Goal: Check status: Check status

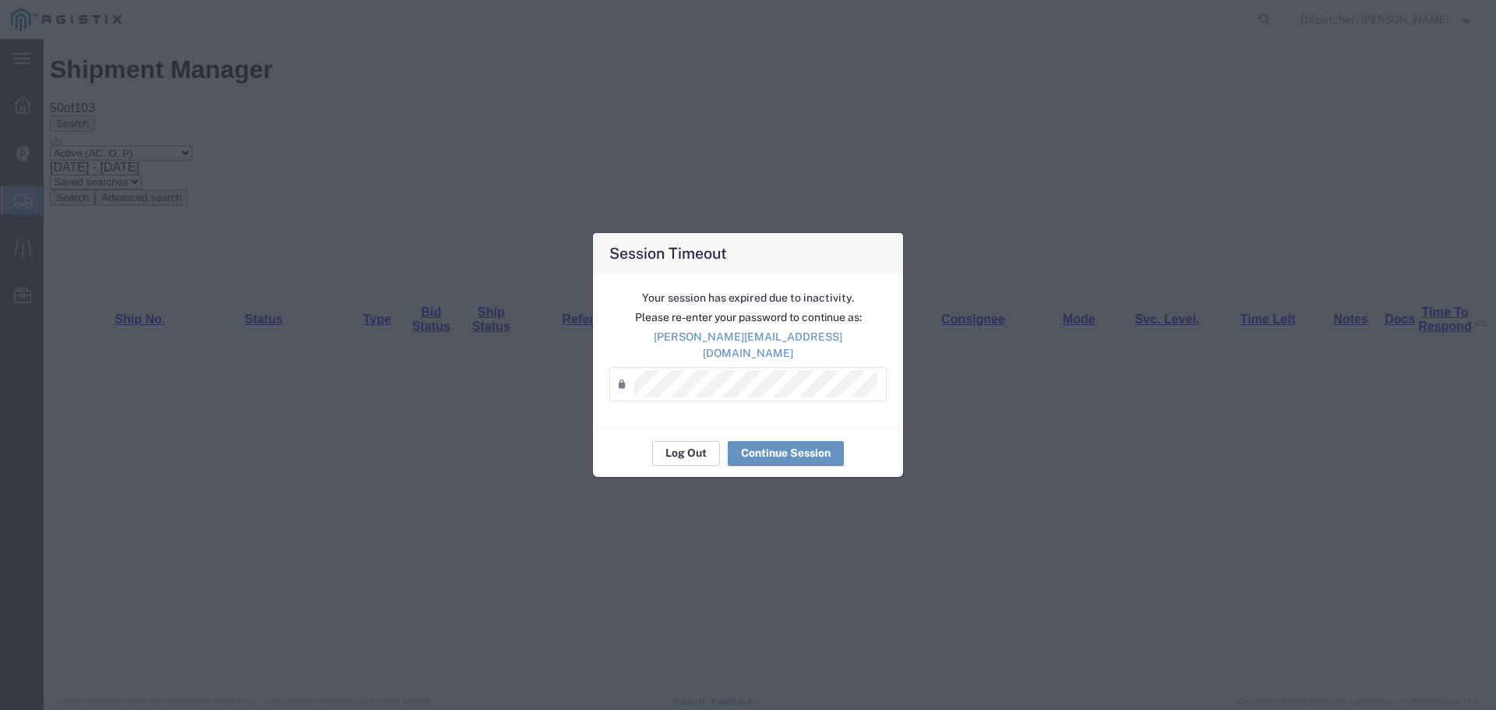
click at [673, 441] on button "Log Out" at bounding box center [686, 453] width 68 height 25
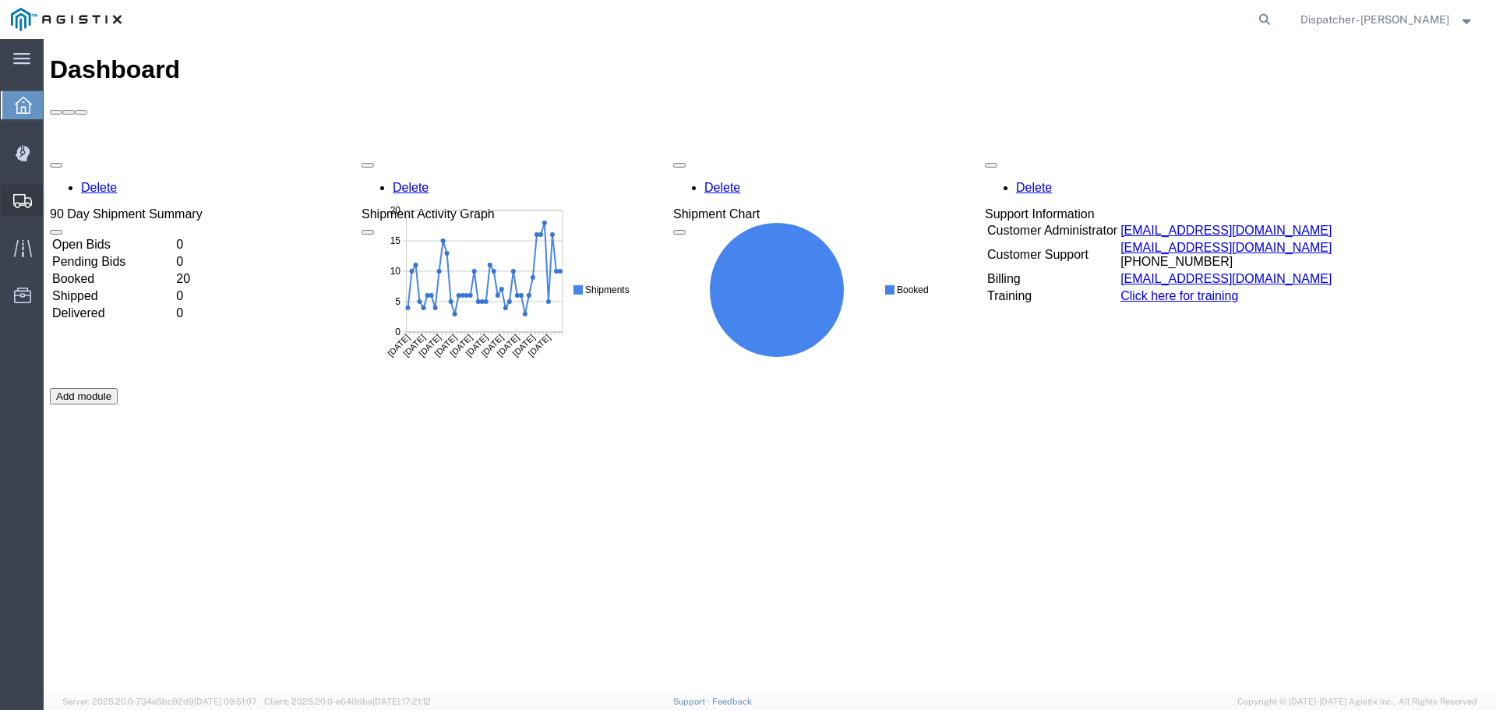
click at [54, 198] on span "Shipments" at bounding box center [48, 200] width 11 height 31
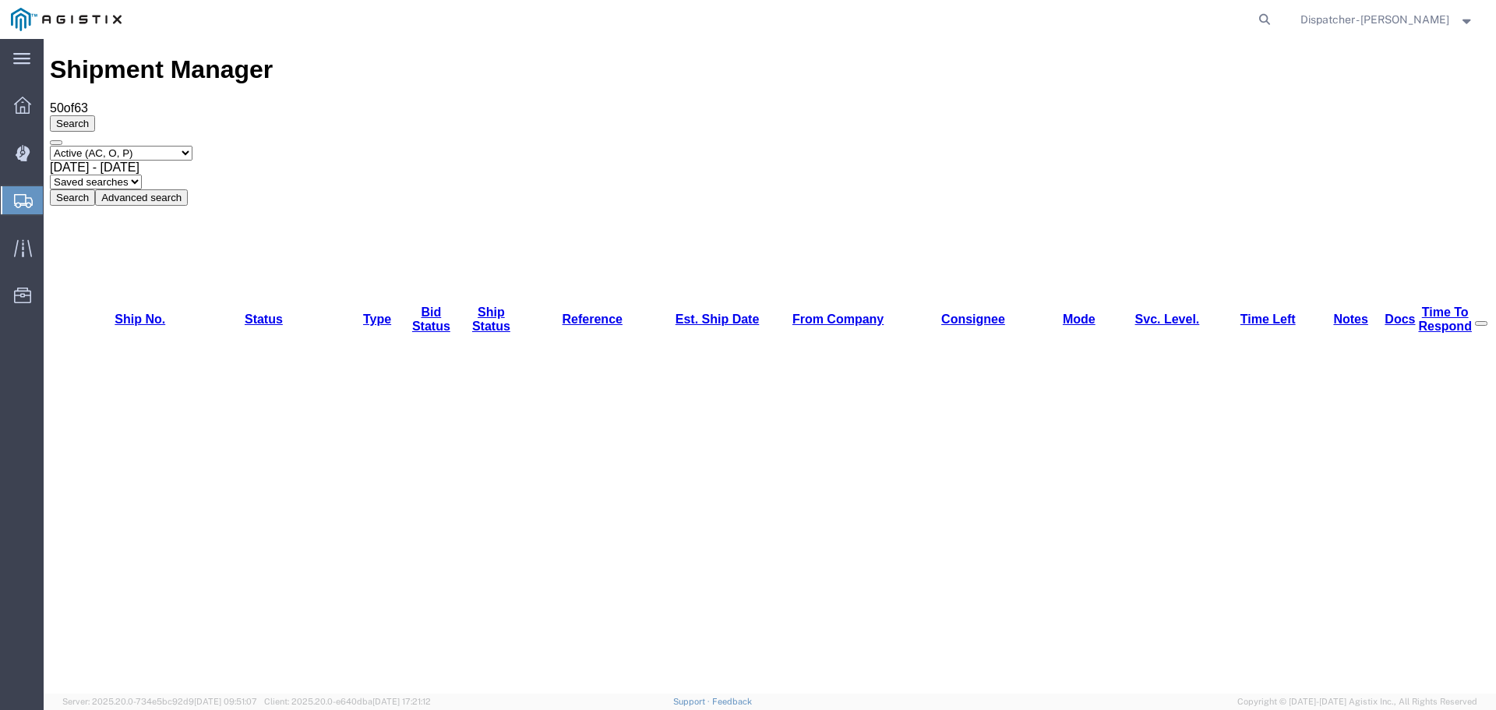
click at [321, 161] on div "[DATE] - [DATE]" at bounding box center [770, 168] width 1440 height 14
click at [95, 189] on button "Search" at bounding box center [72, 197] width 45 height 16
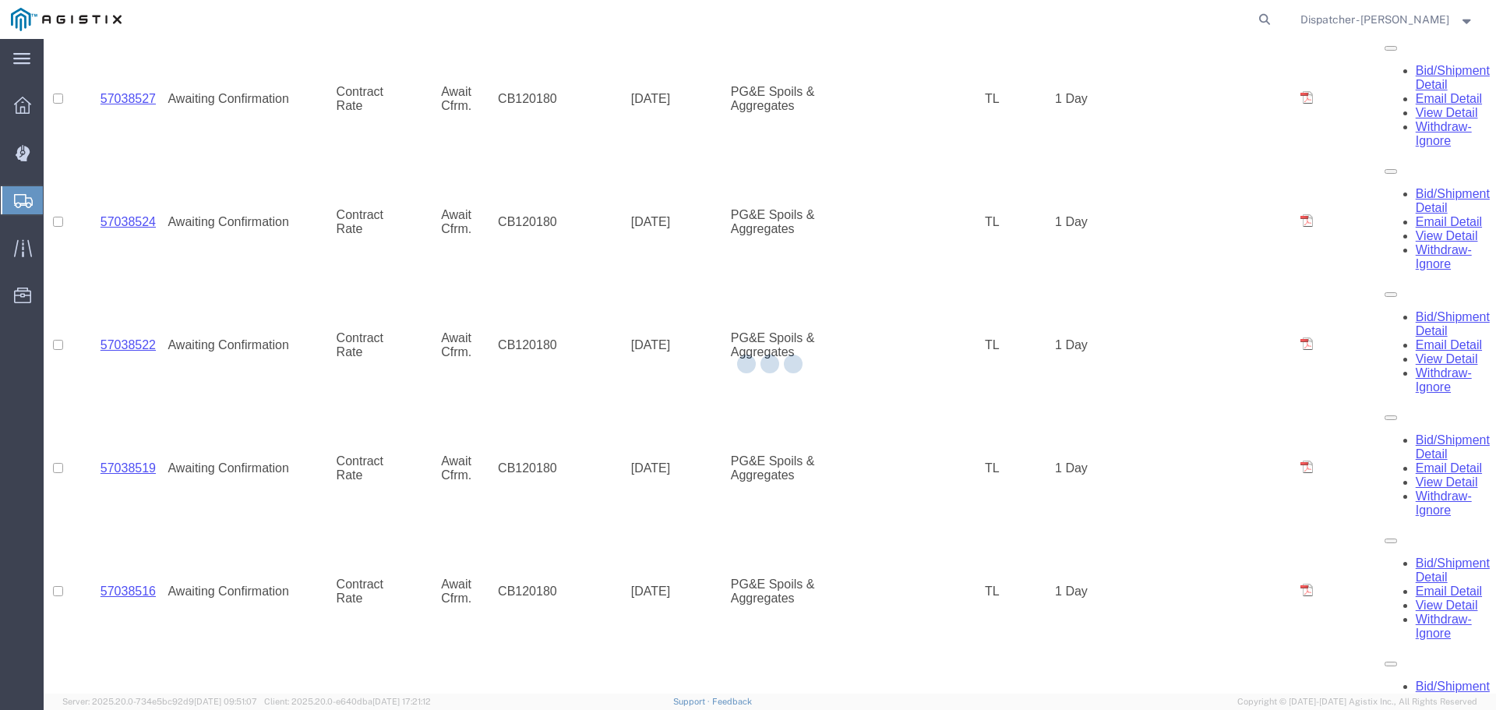
scroll to position [792, 0]
